Goal: Transaction & Acquisition: Purchase product/service

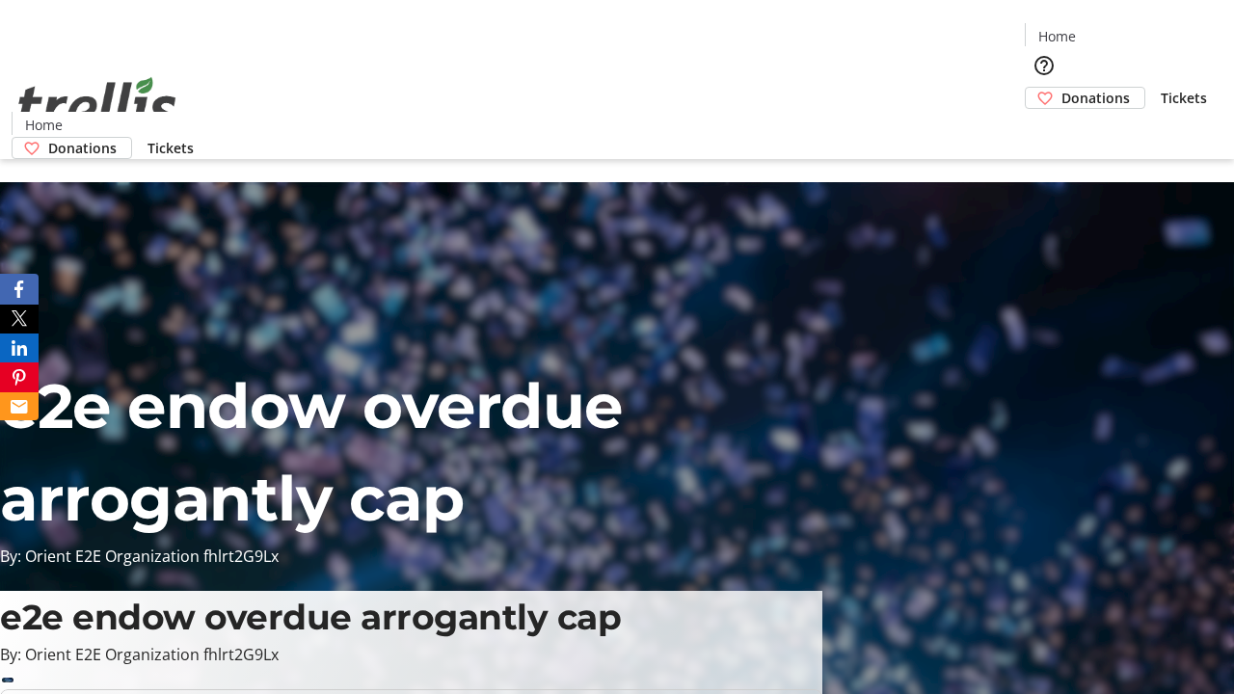
click at [1061, 88] on span "Donations" at bounding box center [1095, 98] width 68 height 20
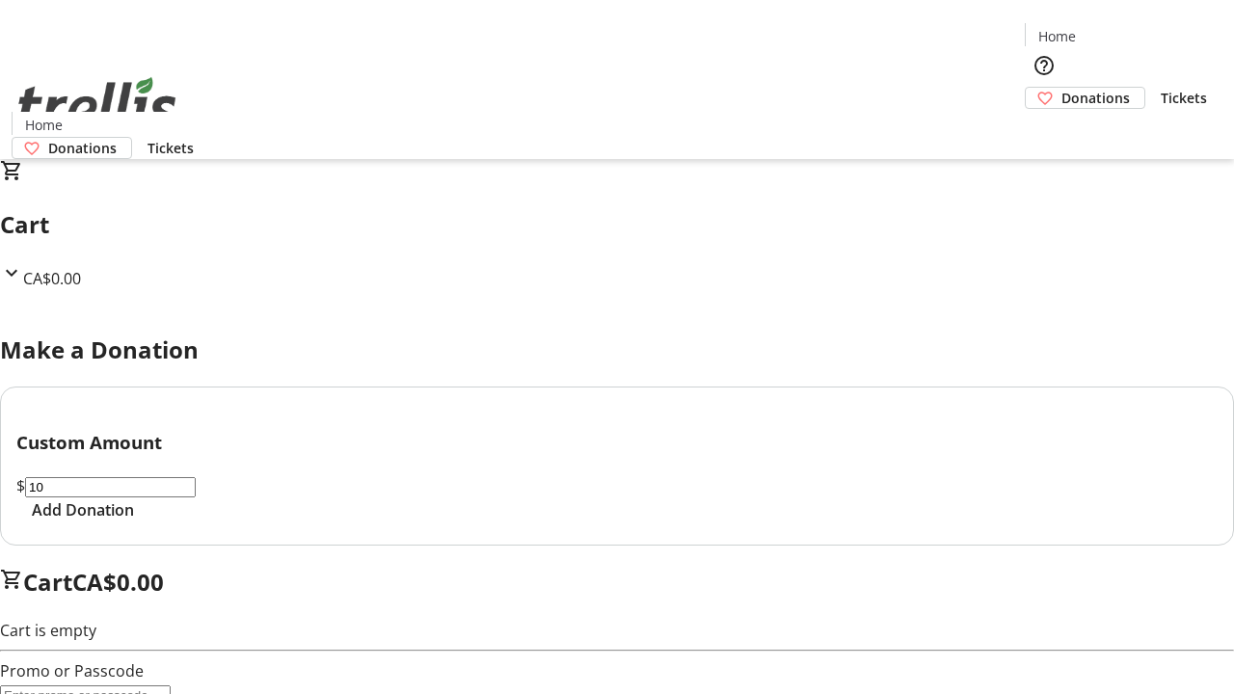
click at [134, 521] on span "Add Donation" at bounding box center [83, 509] width 102 height 23
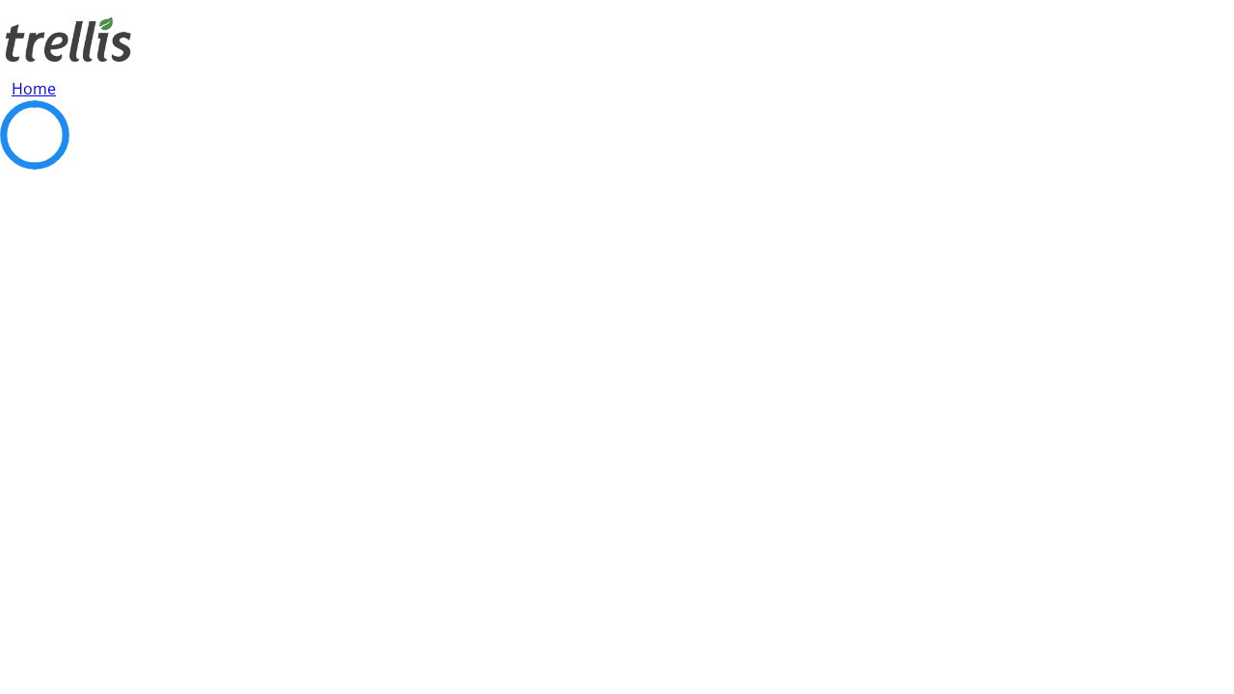
select select "CA"
